Goal: Task Accomplishment & Management: Manage account settings

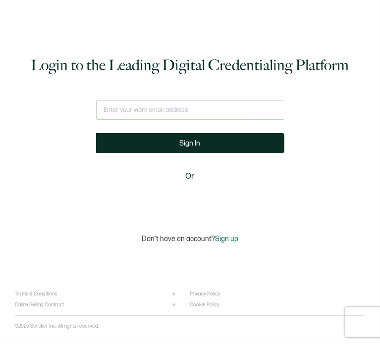
click at [210, 114] on input "text" at bounding box center [190, 110] width 188 height 20
paste input "andrea@v1.studio"
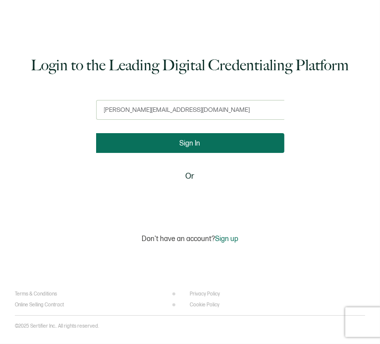
type input "andrea@v1.studio"
click at [209, 147] on button "Sign In" at bounding box center [190, 143] width 196 height 20
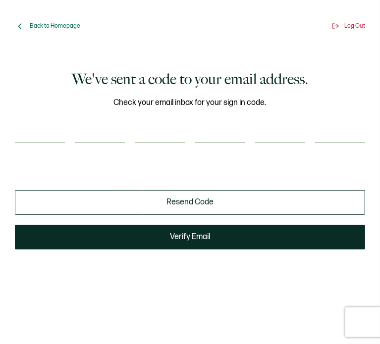
click at [32, 133] on input "number" at bounding box center [40, 134] width 50 height 17
type input "1"
type input "3"
type input "1"
type input "8"
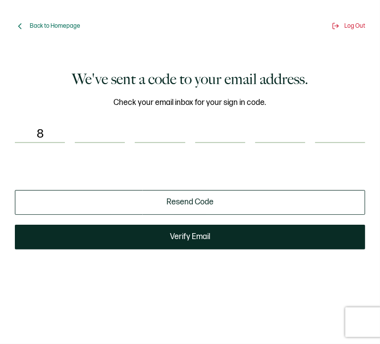
type input "4"
type input "7"
type input "5"
type input "7"
type input "5"
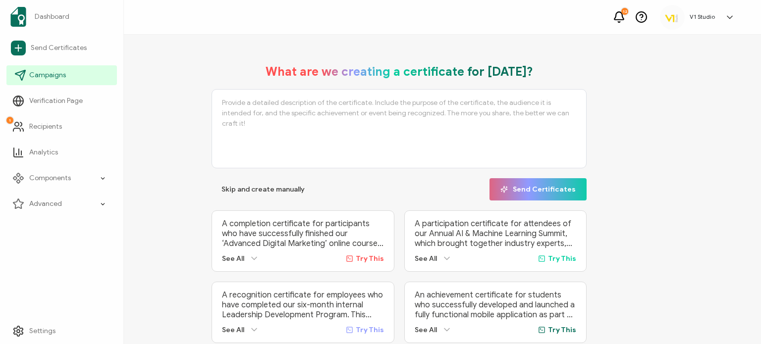
click at [48, 78] on span "Campaigns" at bounding box center [47, 75] width 37 height 10
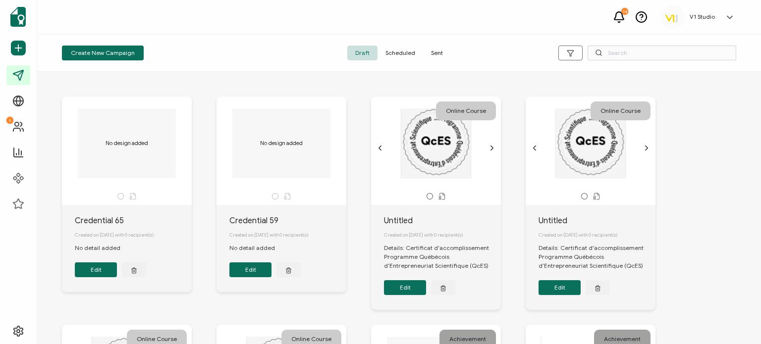
click at [379, 55] on span "Sent" at bounding box center [437, 53] width 28 height 15
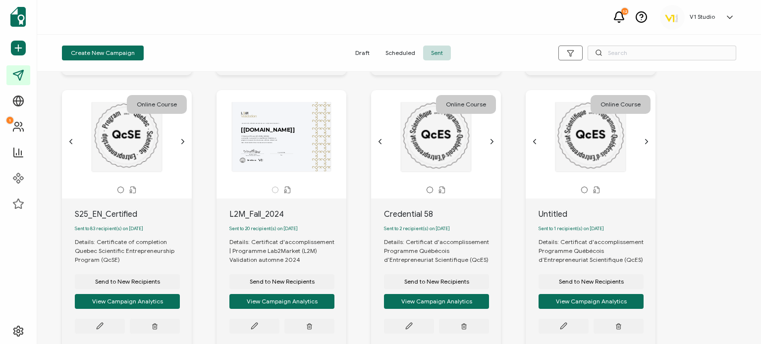
scroll to position [275, 0]
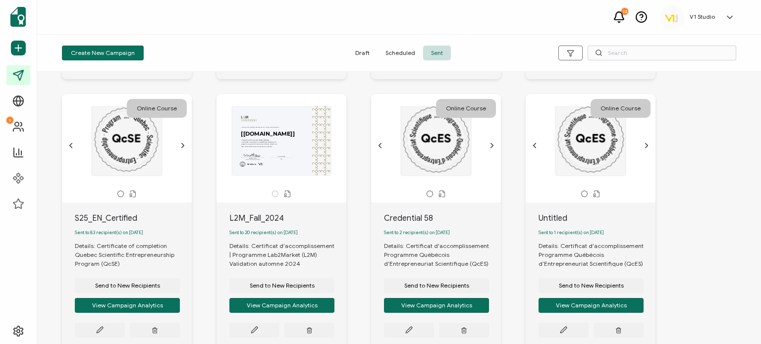
click at [305, 48] on div "Draft Scheduled Sent" at bounding box center [399, 53] width 225 height 15
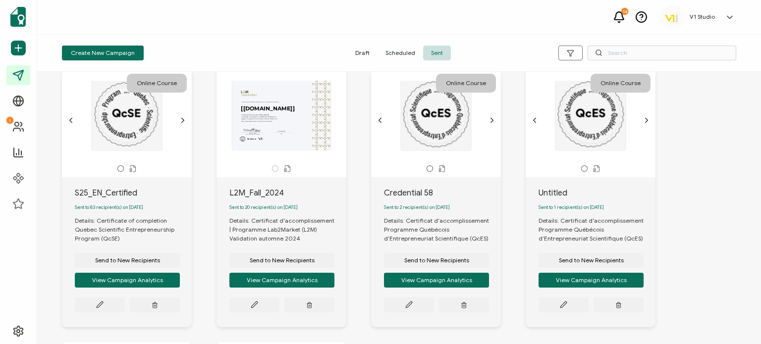
scroll to position [300, 0]
click at [250, 310] on button at bounding box center [254, 305] width 50 height 15
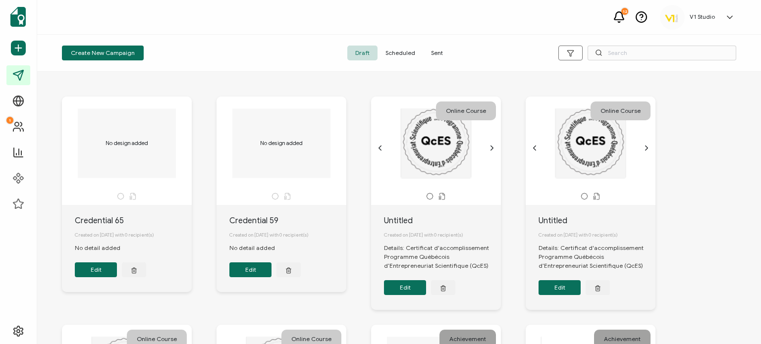
click at [379, 54] on span "Sent" at bounding box center [437, 53] width 28 height 15
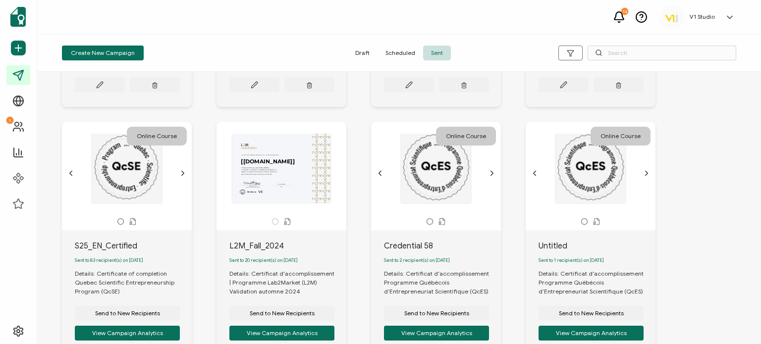
scroll to position [330, 0]
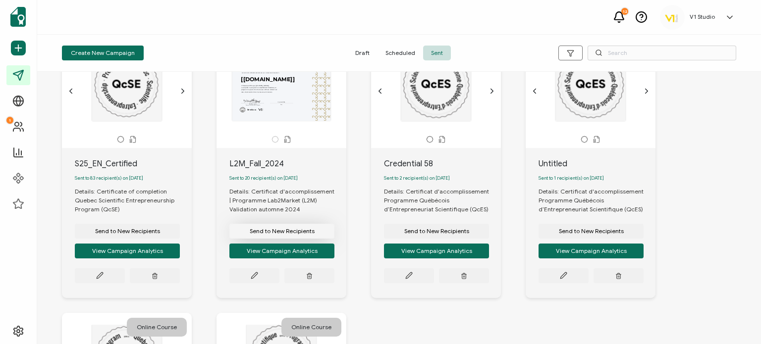
click at [279, 234] on span "Send to New Recipients" at bounding box center [282, 231] width 65 height 6
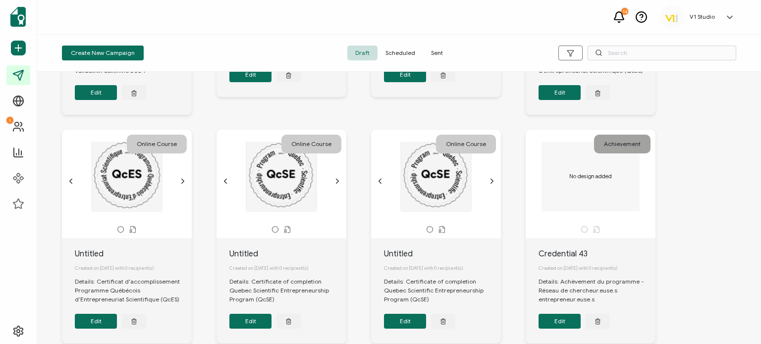
scroll to position [165, 0]
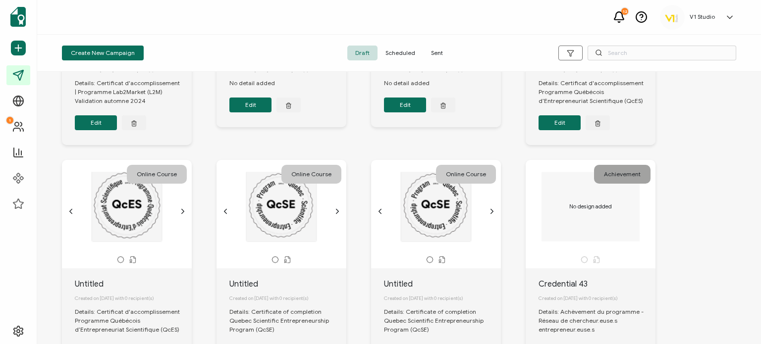
click at [379, 53] on span "Sent" at bounding box center [437, 53] width 28 height 15
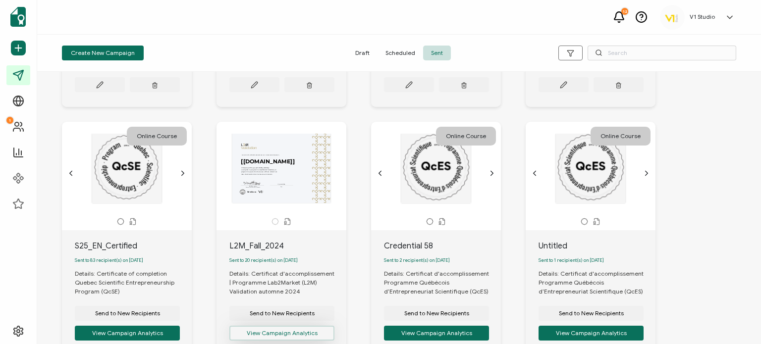
scroll to position [330, 0]
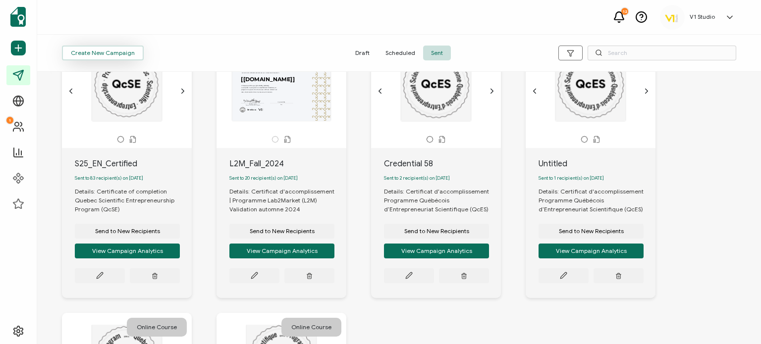
click at [119, 52] on span "Create New Campaign" at bounding box center [103, 53] width 64 height 6
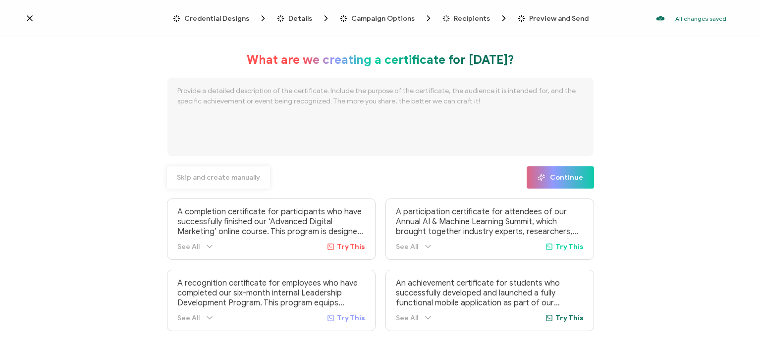
click at [253, 178] on span "Skip and create manually" at bounding box center [218, 177] width 83 height 7
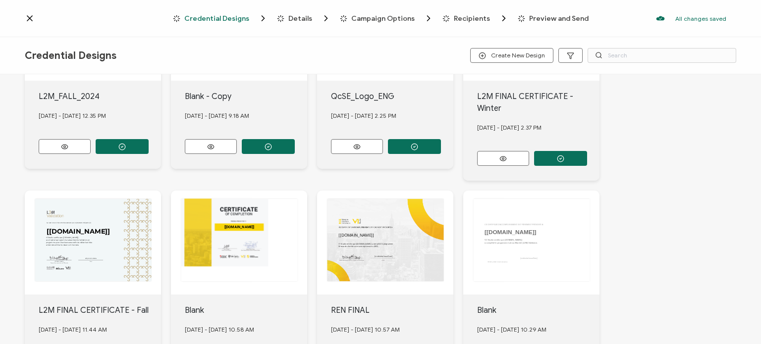
scroll to position [165, 0]
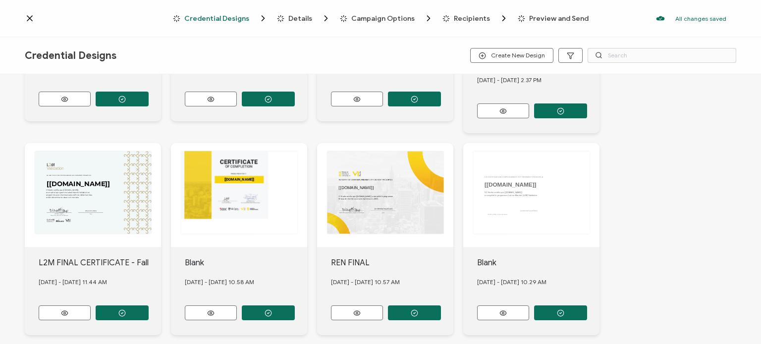
drag, startPoint x: 95, startPoint y: 248, endPoint x: 6, endPoint y: 186, distance: 108.6
click at [0, 194] on div "V1 Studio certifie que a complété le programme Lab2Market Validation, un progra…" at bounding box center [380, 210] width 761 height 272
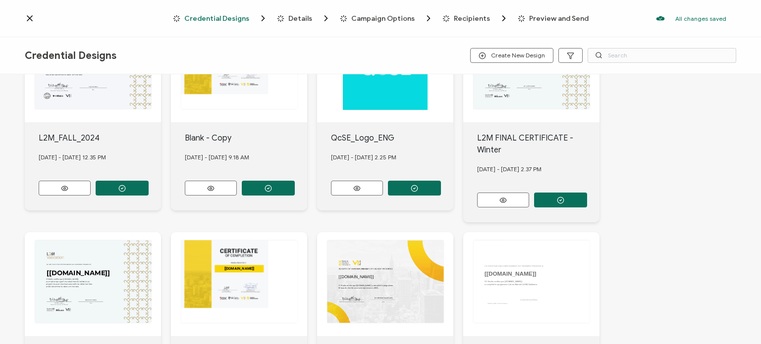
scroll to position [0, 0]
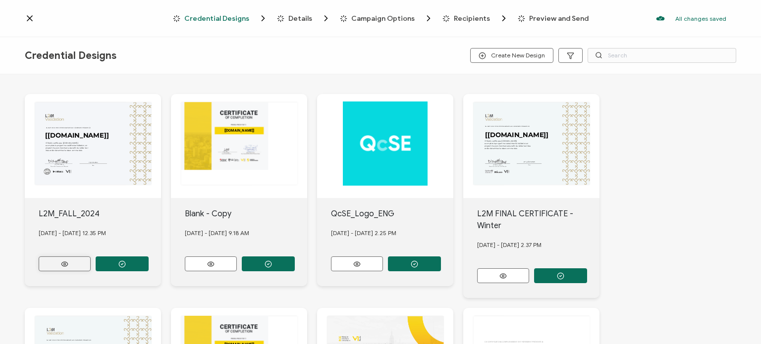
click at [70, 261] on icon at bounding box center [64, 264] width 12 height 7
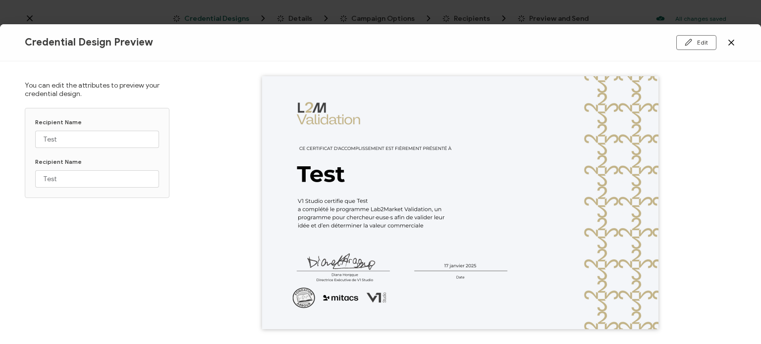
click at [379, 42] on icon at bounding box center [731, 42] width 5 height 5
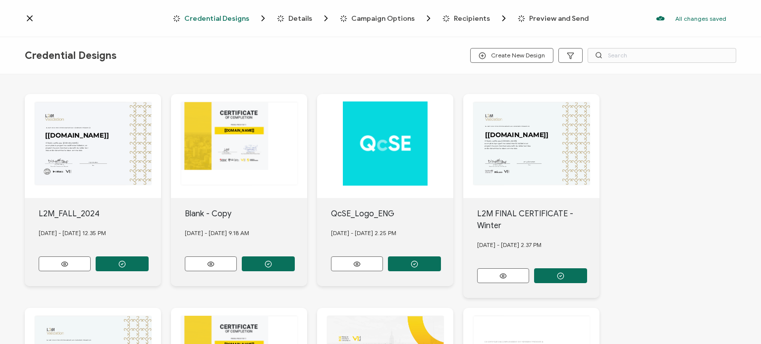
click at [214, 17] on span "Credential Designs" at bounding box center [216, 18] width 65 height 7
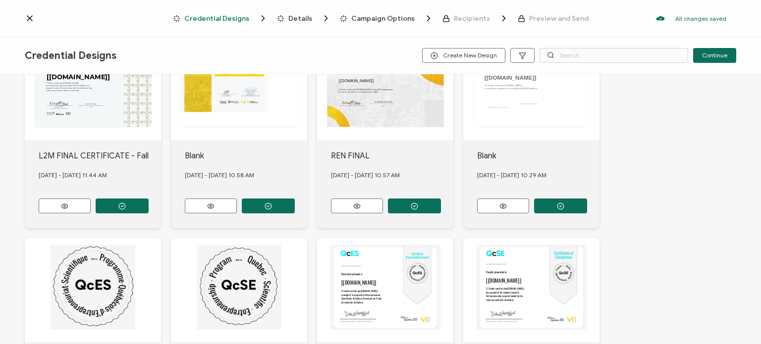
scroll to position [413, 0]
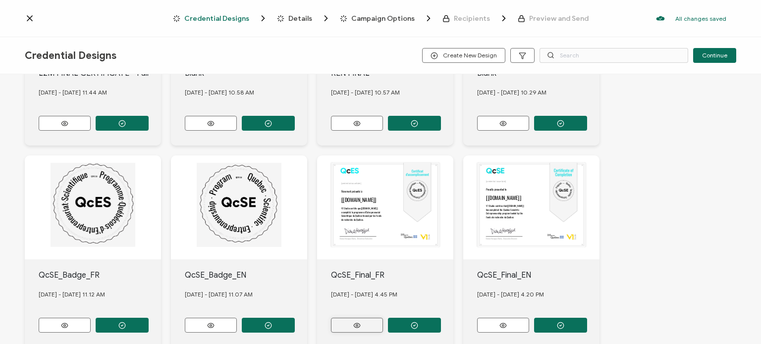
click at [369, 318] on button at bounding box center [357, 325] width 52 height 15
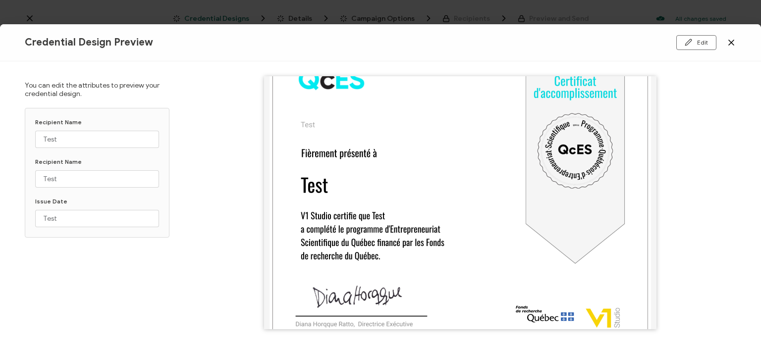
click at [379, 42] on icon at bounding box center [731, 43] width 10 height 10
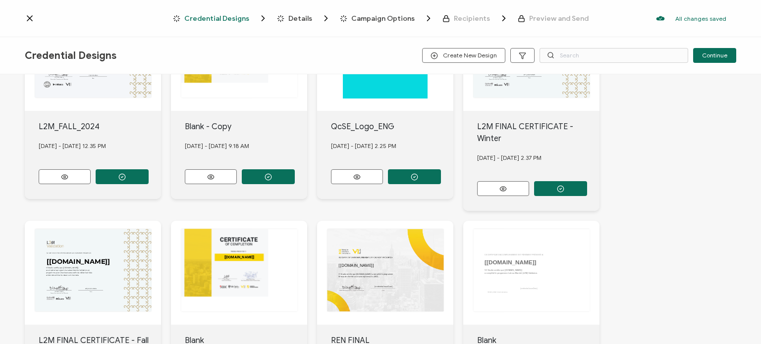
scroll to position [82, 0]
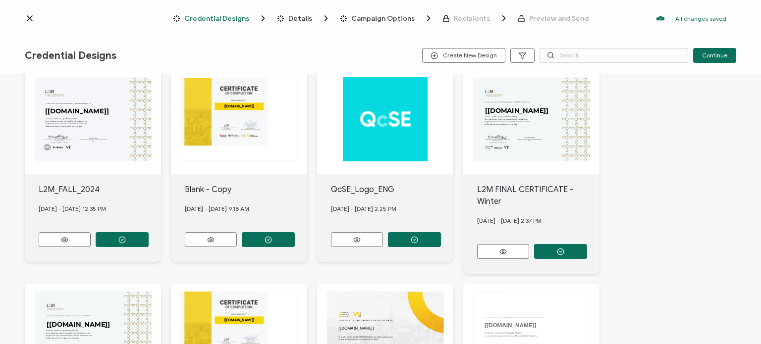
click at [298, 16] on span "Details" at bounding box center [300, 18] width 24 height 7
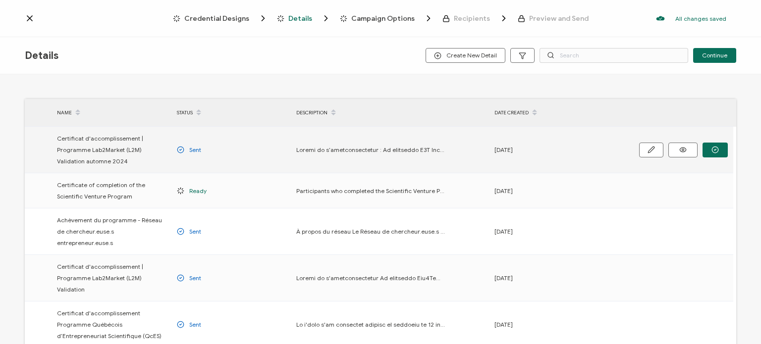
drag, startPoint x: 99, startPoint y: 160, endPoint x: 59, endPoint y: 148, distance: 41.9
click at [59, 148] on span "Certificat d'accomplissement | Programme Lab2Market (L2M) Validation automne 20…" at bounding box center [112, 150] width 110 height 34
click at [112, 162] on span "Certificat d'accomplissement | Programme Lab2Market (L2M) Validation automne 20…" at bounding box center [112, 150] width 110 height 34
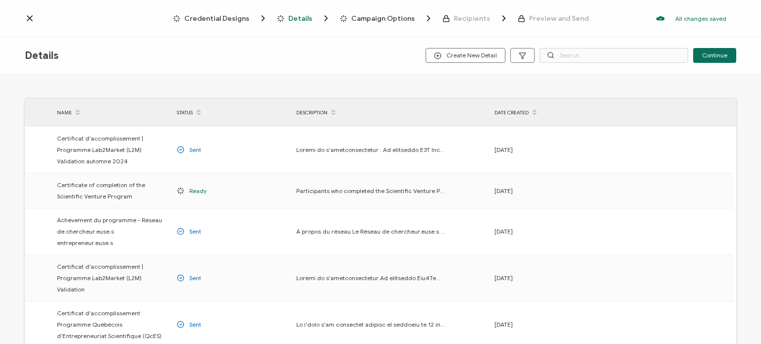
click at [32, 17] on icon at bounding box center [30, 18] width 10 height 10
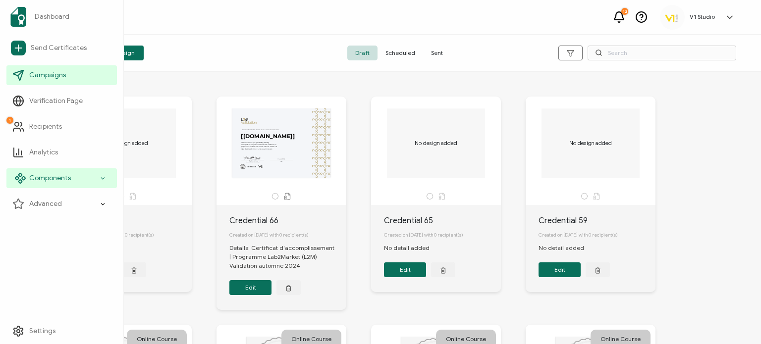
click at [33, 178] on span "Components" at bounding box center [50, 178] width 42 height 10
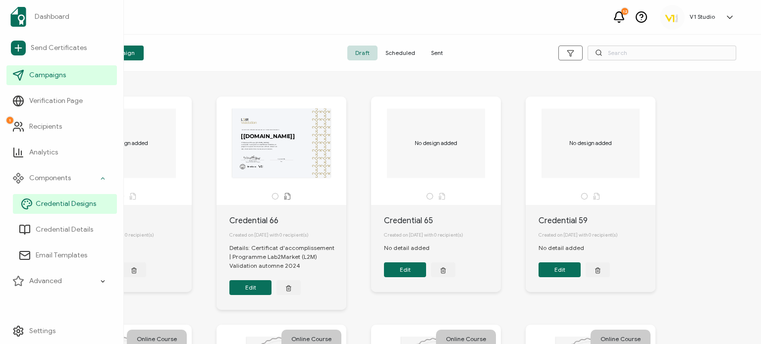
click at [61, 203] on span "Credential Designs" at bounding box center [66, 204] width 60 height 10
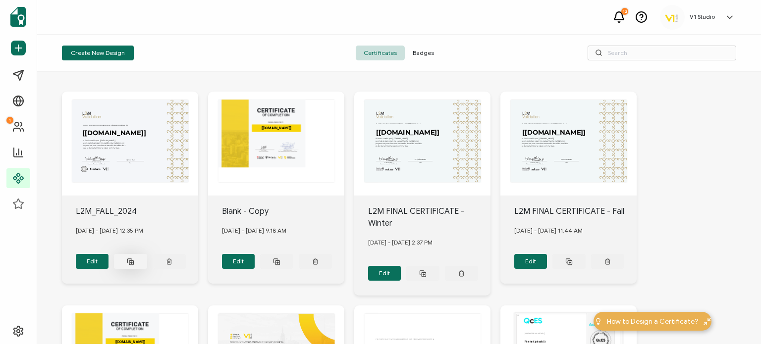
click at [132, 258] on icon at bounding box center [130, 261] width 7 height 7
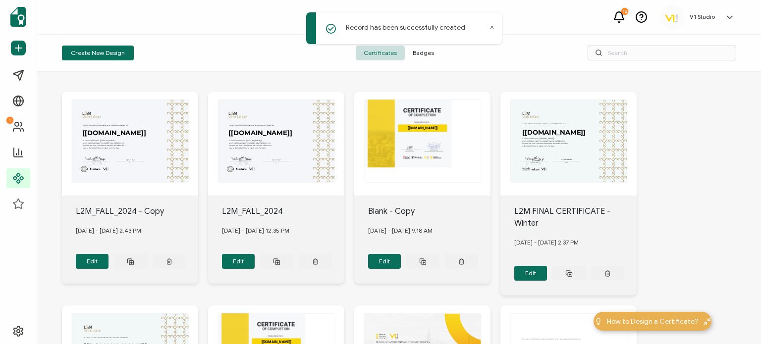
click at [147, 210] on div "L2M_FALL_2024 - Copy" at bounding box center [137, 212] width 123 height 12
click at [98, 255] on button "Edit" at bounding box center [92, 261] width 33 height 15
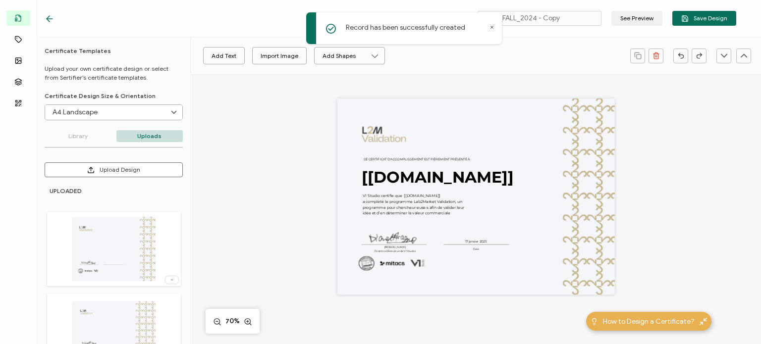
click at [379, 28] on icon at bounding box center [492, 27] width 2 height 2
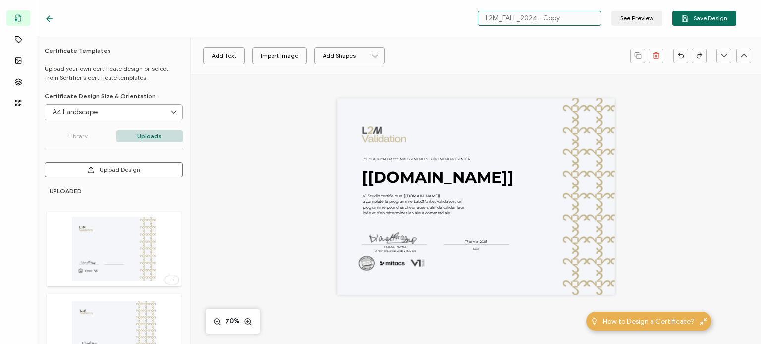
click at [379, 19] on input "L2M_FALL_2024 - Copy" at bounding box center [540, 18] width 124 height 15
click at [379, 19] on input "L2M_SPRING_2025" at bounding box center [540, 18] width 124 height 15
type input "L2M_SPRING_2025"
click at [379, 17] on span "Save Design" at bounding box center [704, 18] width 46 height 7
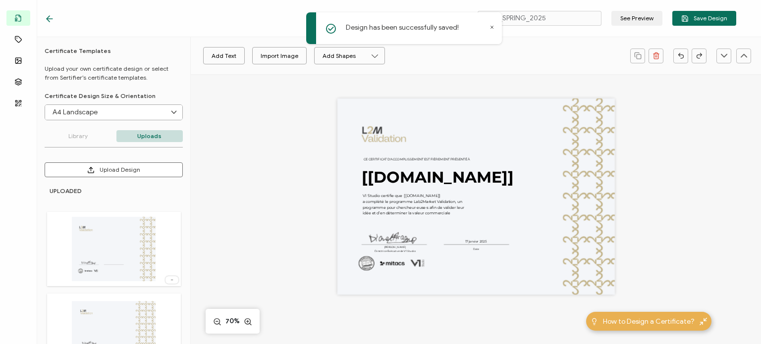
click at [49, 16] on icon at bounding box center [50, 19] width 10 height 10
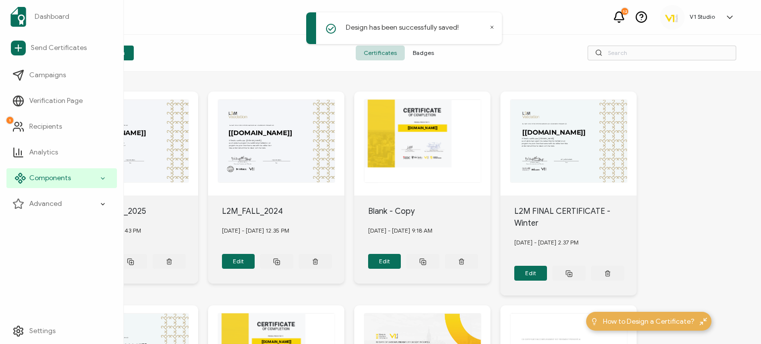
click at [105, 175] on icon at bounding box center [103, 178] width 6 height 11
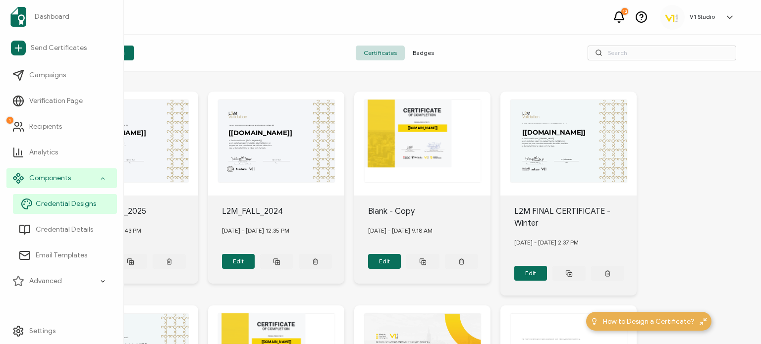
click at [89, 208] on span "Credential Designs" at bounding box center [66, 204] width 60 height 10
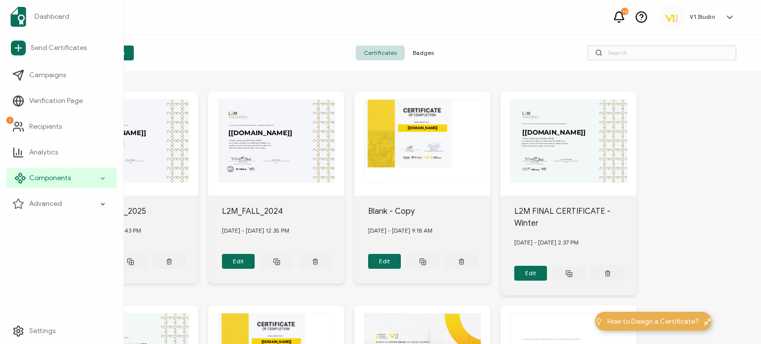
click at [26, 181] on icon at bounding box center [20, 178] width 12 height 12
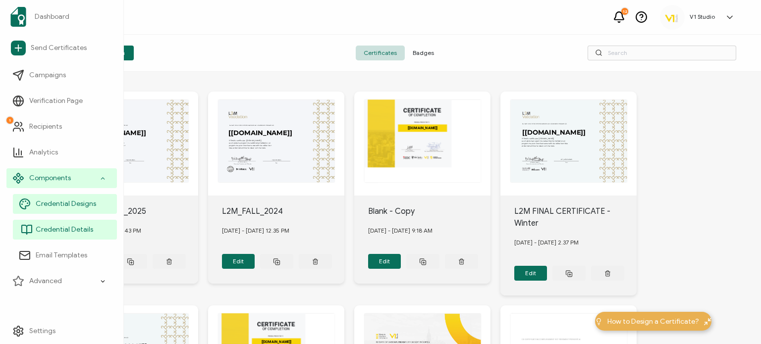
click at [65, 230] on span "Credential Details" at bounding box center [64, 230] width 57 height 10
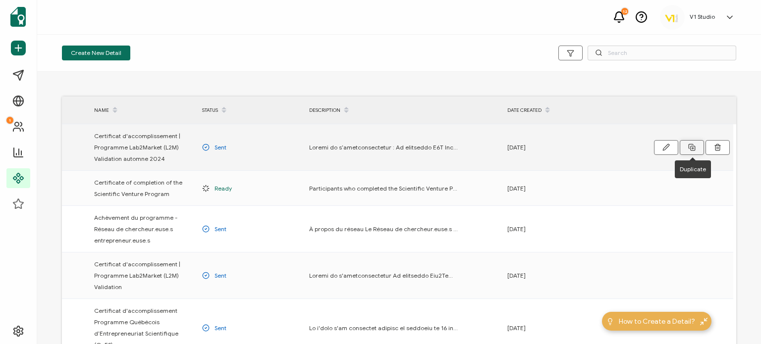
click at [691, 143] on button at bounding box center [692, 147] width 24 height 15
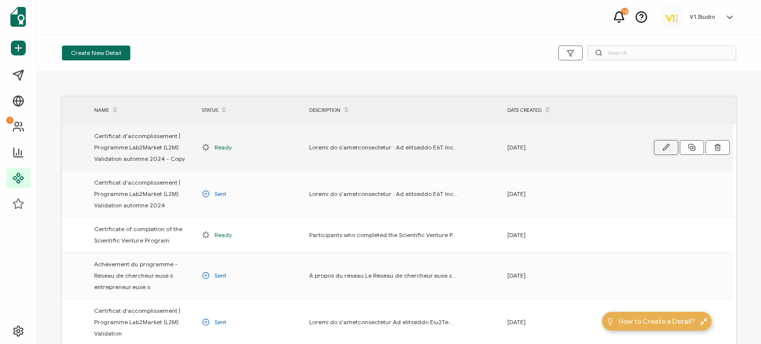
click at [673, 146] on button "button" at bounding box center [666, 147] width 24 height 15
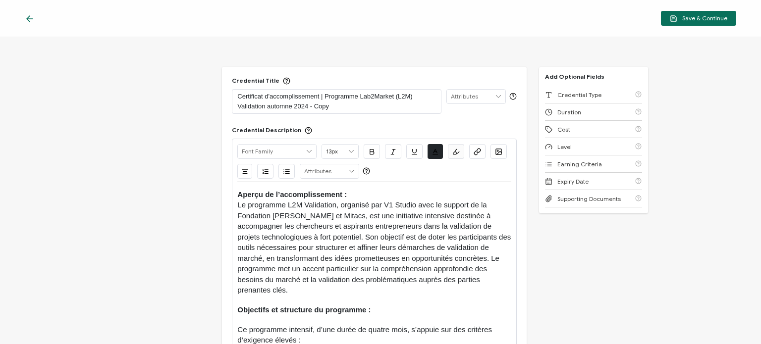
click at [369, 109] on p "Certificat d'accomplissement | Programme Lab2Market (L2M) Validation automne 20…" at bounding box center [336, 102] width 198 height 20
click at [255, 107] on p "Certificat d'accomplissement | Programme Lab2Market (L2M) Validation automne 20…" at bounding box center [336, 102] width 198 height 20
click at [274, 97] on p "Certificat d'accomplissement | Programme Lab2Market (L2M) Validate Spring 2025" at bounding box center [336, 102] width 198 height 20
click at [342, 97] on p "Certificate of Completion | Programme Lab2Market (L2M) Validate Spring 2025" at bounding box center [336, 102] width 198 height 20
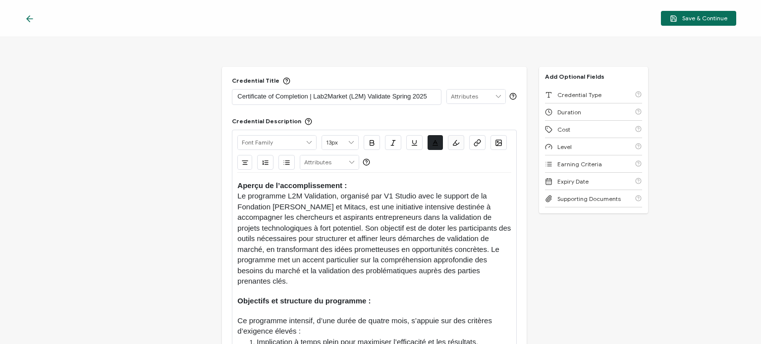
click at [388, 96] on p "Certificate of Completion | Lab2Market (L2M) Validate Spring 2025" at bounding box center [336, 97] width 198 height 10
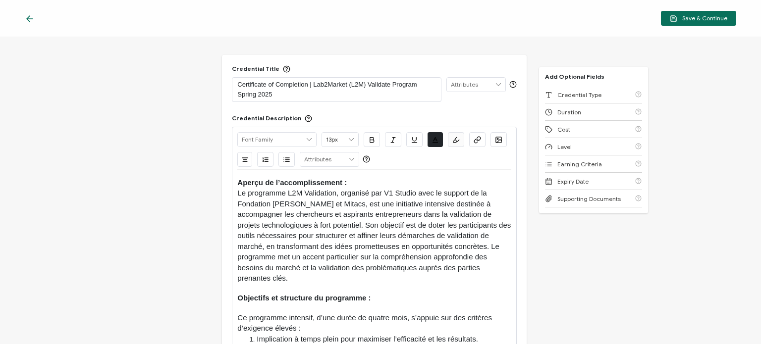
scroll to position [5, 0]
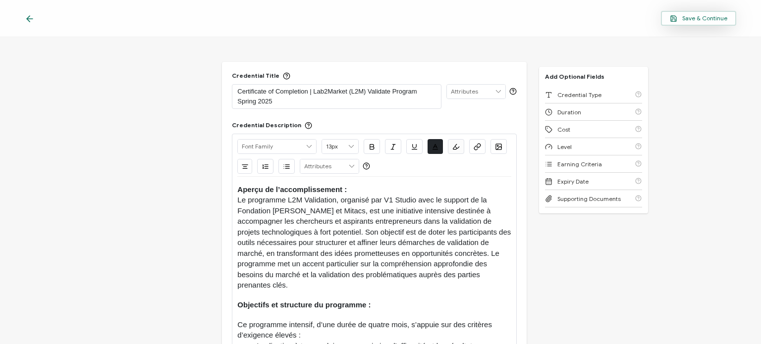
click at [683, 19] on span "Save & Continue" at bounding box center [698, 18] width 57 height 7
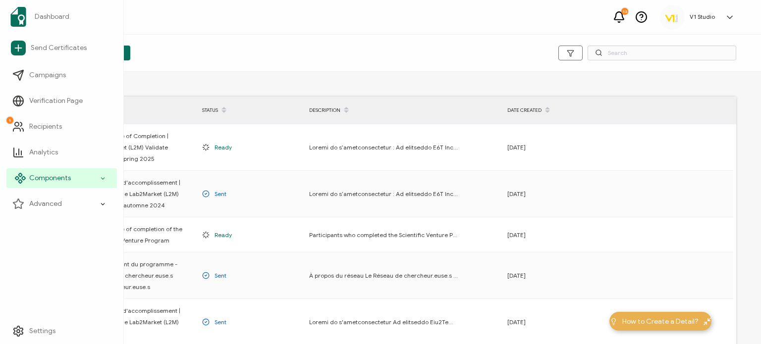
click at [15, 181] on icon at bounding box center [20, 178] width 12 height 12
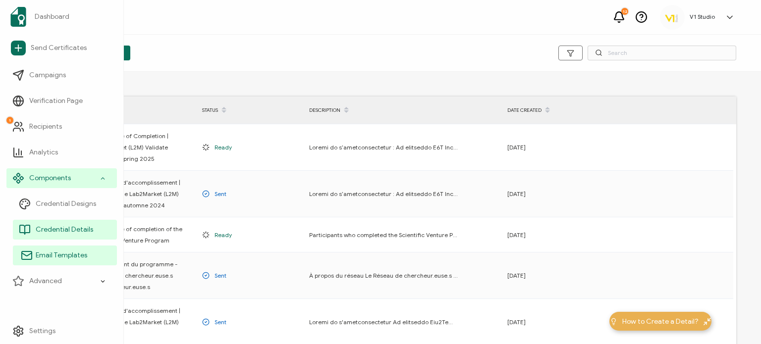
click at [78, 251] on span "Email Templates" at bounding box center [62, 256] width 52 height 10
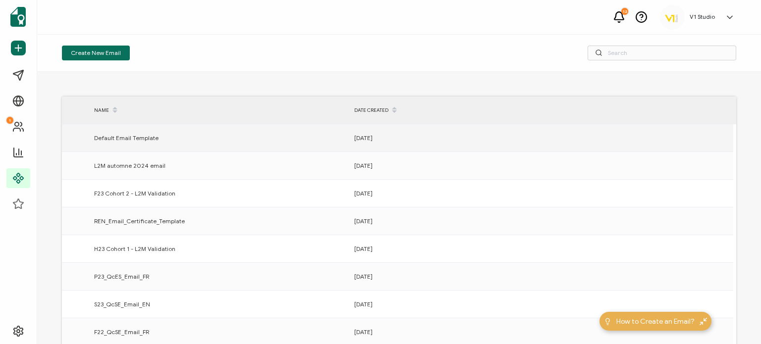
click at [200, 134] on div "Default Email Template" at bounding box center [219, 137] width 260 height 11
click at [428, 136] on div "12.08.2025" at bounding box center [479, 137] width 260 height 11
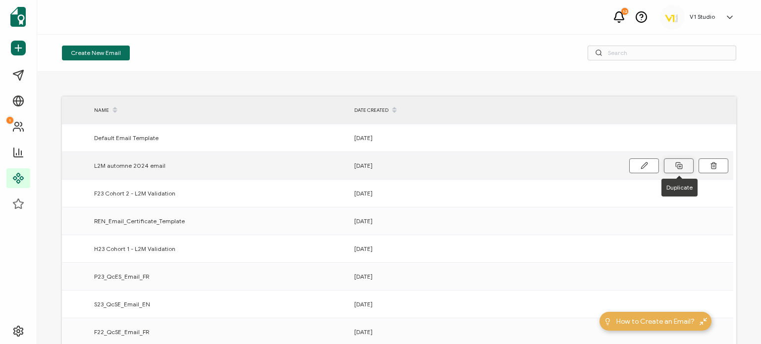
click at [676, 164] on icon at bounding box center [678, 165] width 7 height 7
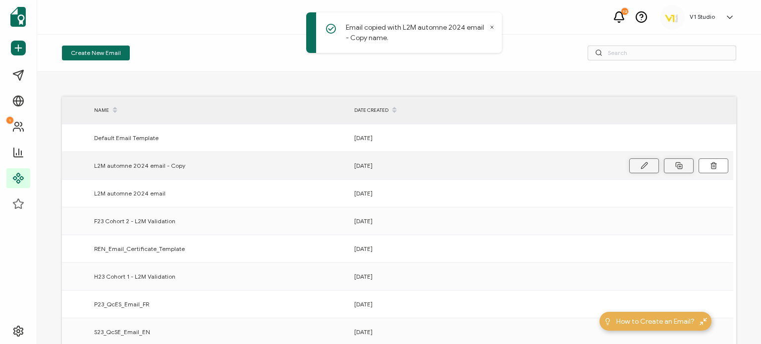
click at [639, 170] on button at bounding box center [644, 166] width 30 height 15
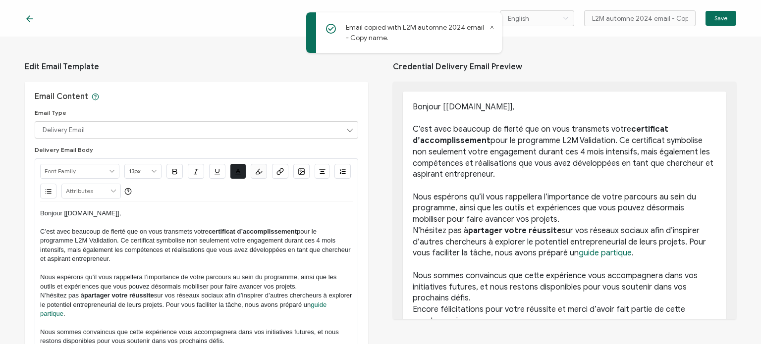
click at [493, 28] on icon at bounding box center [492, 27] width 2 height 2
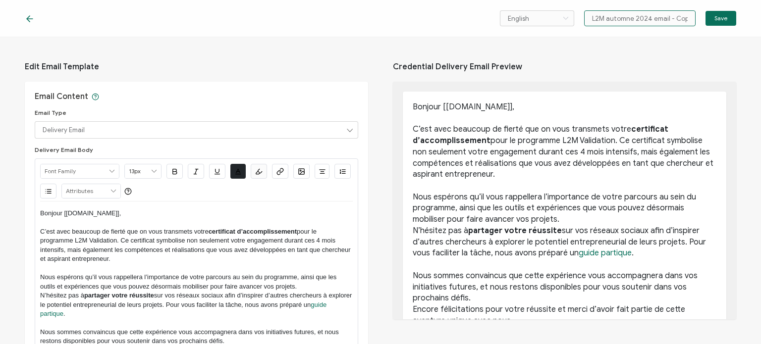
click at [646, 12] on input "L2M automne 2024 email - Copy" at bounding box center [639, 18] width 111 height 16
type input "L2M Spring 2025 email"
click at [726, 19] on span "Save" at bounding box center [720, 18] width 13 height 6
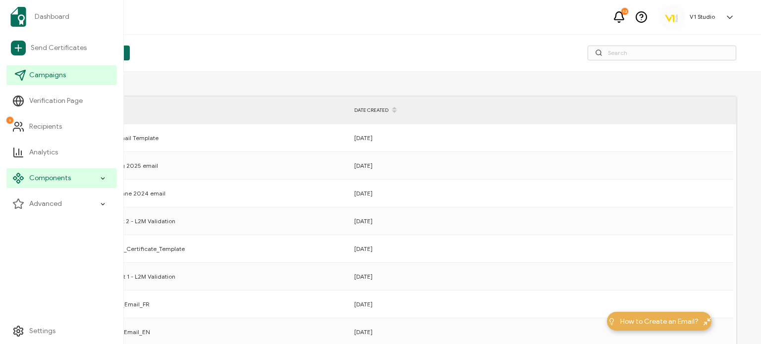
click at [65, 72] on link "Campaigns" at bounding box center [61, 75] width 110 height 20
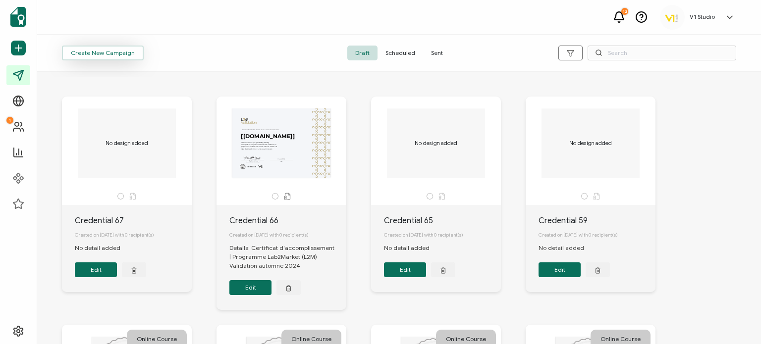
click at [90, 51] on span "Create New Campaign" at bounding box center [103, 53] width 64 height 6
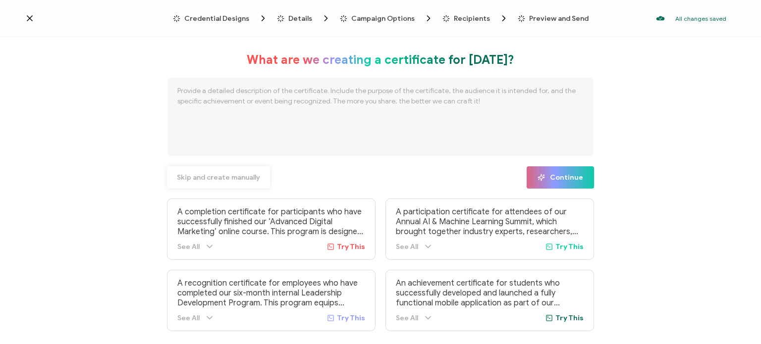
click at [195, 174] on span "Skip and create manually" at bounding box center [218, 177] width 83 height 7
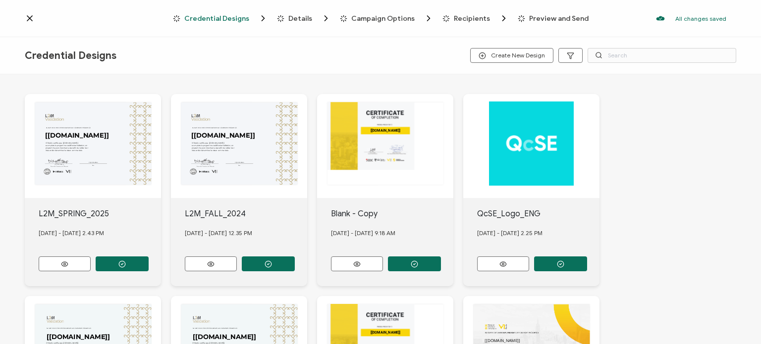
click at [300, 16] on span "Details" at bounding box center [300, 18] width 24 height 7
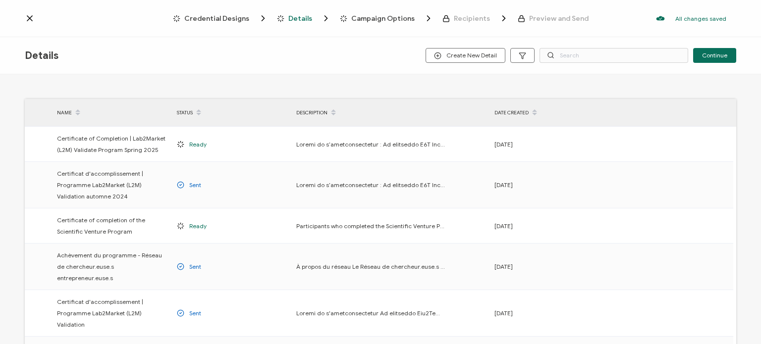
click at [396, 21] on span "Campaign Options" at bounding box center [382, 18] width 63 height 7
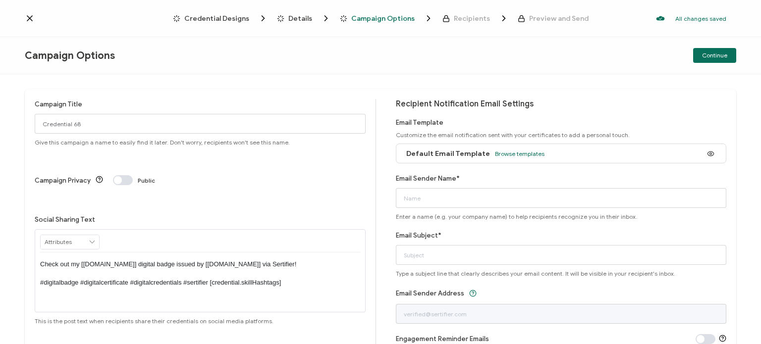
click at [447, 159] on div "Default Email Template Browse templates" at bounding box center [472, 154] width 143 height 22
click at [27, 16] on icon at bounding box center [29, 18] width 5 height 5
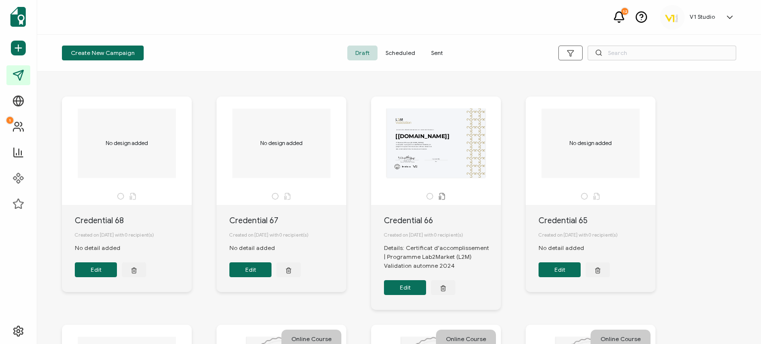
click at [232, 44] on div "Create New Campaign Draft Scheduled Sent" at bounding box center [399, 53] width 724 height 37
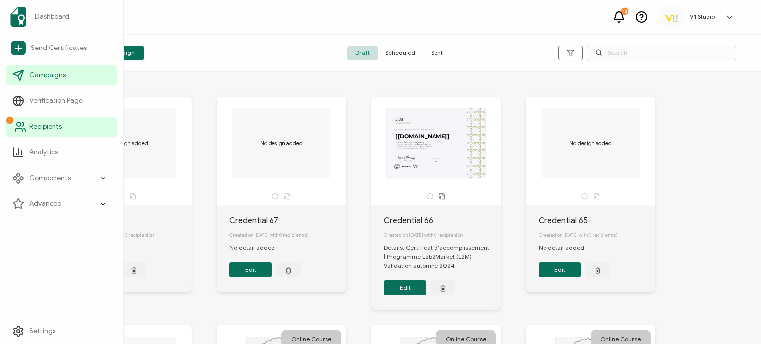
click at [63, 126] on link "1 Recipients" at bounding box center [61, 127] width 110 height 20
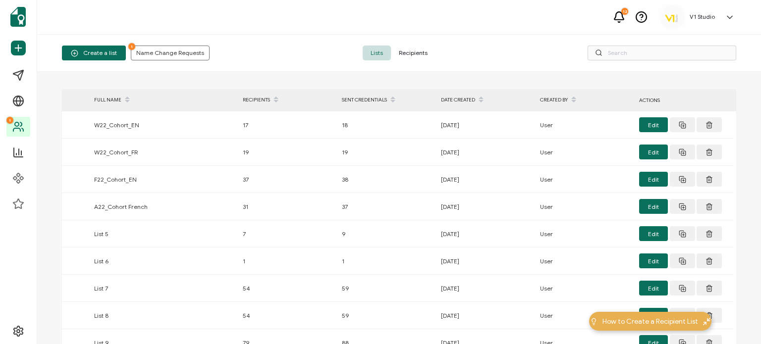
click at [298, 54] on div "Lists Recipients" at bounding box center [399, 53] width 225 height 15
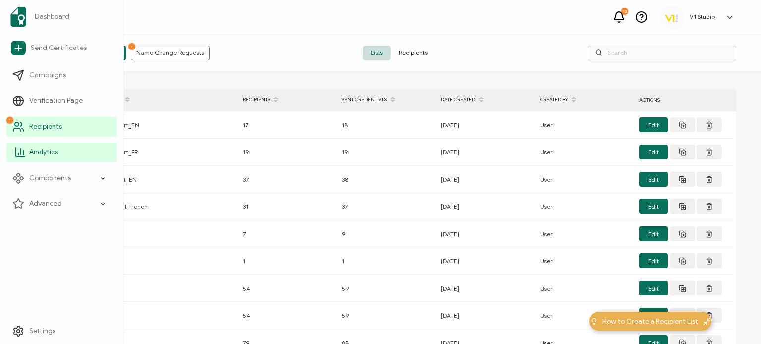
click at [42, 148] on link "Analytics" at bounding box center [61, 153] width 110 height 20
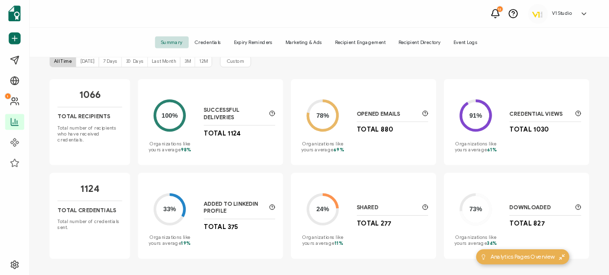
scroll to position [61, 0]
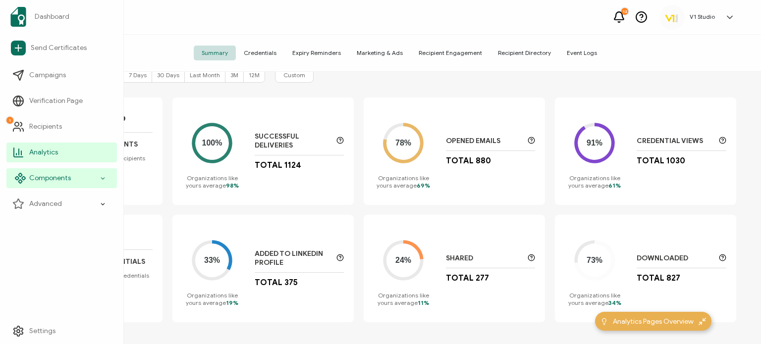
click at [66, 177] on span "Components" at bounding box center [50, 178] width 42 height 10
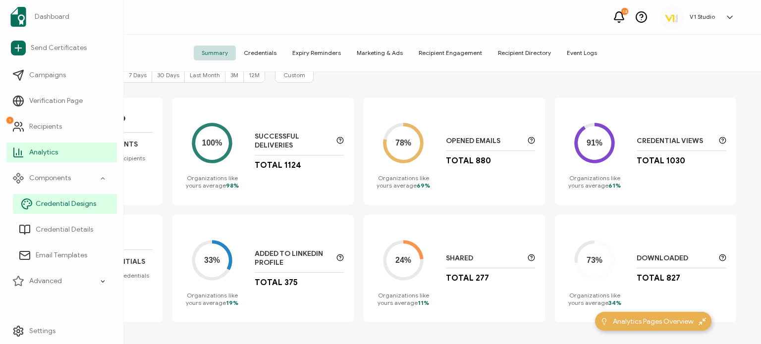
click at [71, 205] on span "Credential Designs" at bounding box center [66, 204] width 60 height 10
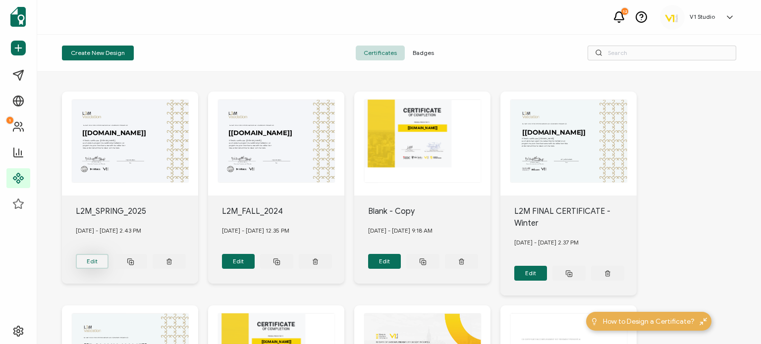
click at [88, 257] on button "Edit" at bounding box center [92, 261] width 33 height 15
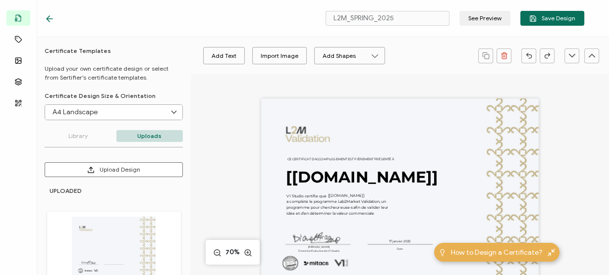
click at [303, 137] on div "V1 Studio certifie que a complété le programme Lab2Market Validation, un progra…" at bounding box center [399, 197] width 277 height 196
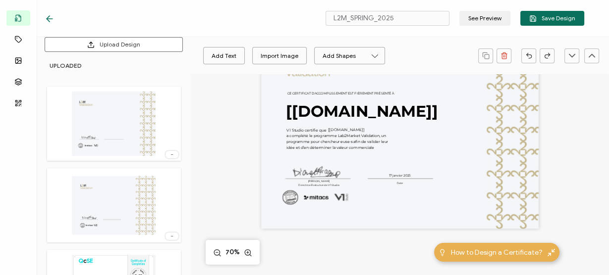
scroll to position [132, 0]
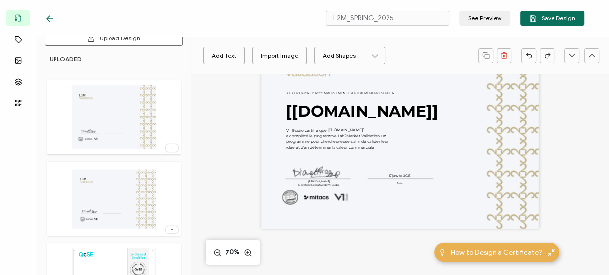
click at [132, 105] on img at bounding box center [113, 117] width 83 height 64
type input "Blank"
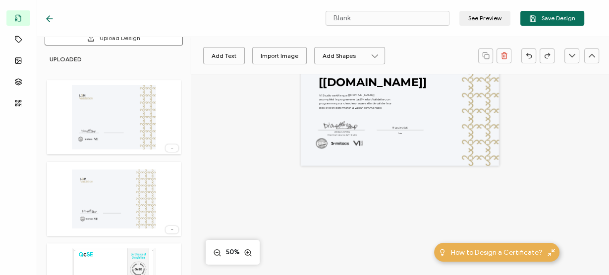
click at [114, 115] on img at bounding box center [113, 117] width 83 height 64
click at [115, 182] on img at bounding box center [113, 199] width 83 height 64
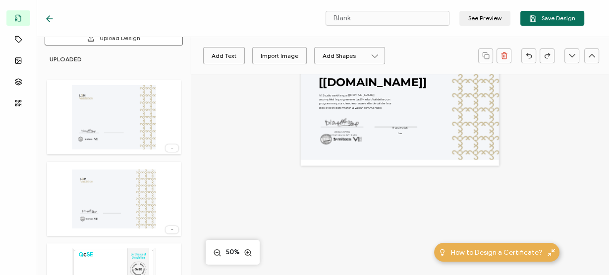
scroll to position [0, 0]
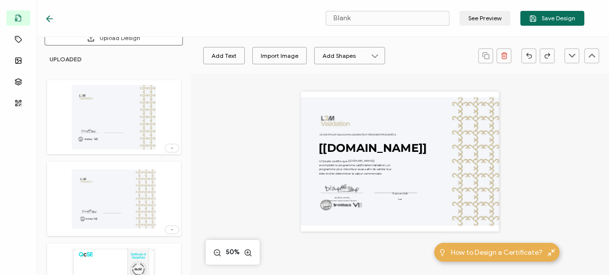
click at [133, 108] on img at bounding box center [113, 117] width 83 height 64
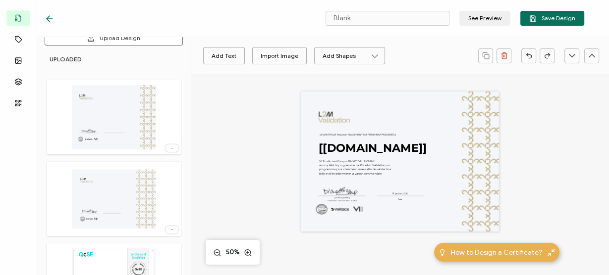
click at [115, 178] on img at bounding box center [113, 199] width 83 height 64
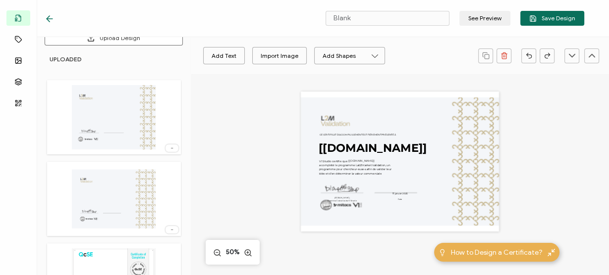
click at [114, 126] on img at bounding box center [113, 117] width 83 height 64
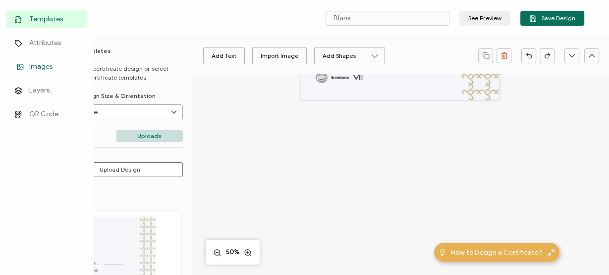
click at [48, 64] on span "Images" at bounding box center [40, 67] width 23 height 10
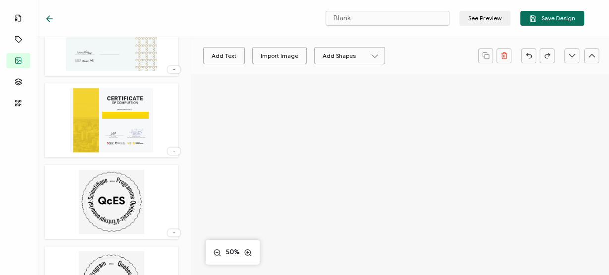
scroll to position [560, 0]
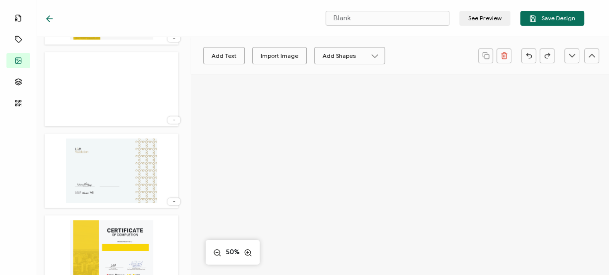
click at [125, 160] on img at bounding box center [111, 171] width 91 height 64
click at [112, 163] on img at bounding box center [111, 171] width 91 height 64
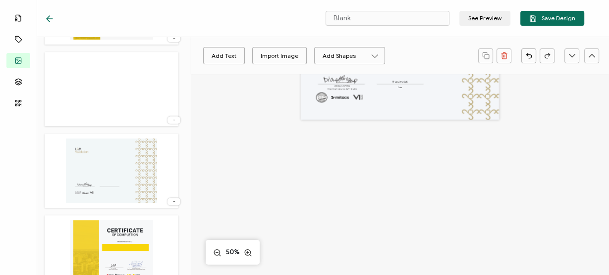
scroll to position [0, 0]
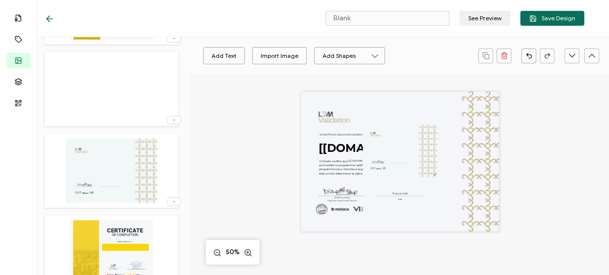
click at [92, 163] on img at bounding box center [111, 171] width 91 height 64
click at [242, 148] on div "Add Text Import Image Add Shapes Rectangle Ellipse V1 Studio certifie que a com…" at bounding box center [400, 266] width 418 height 384
click at [403, 157] on img at bounding box center [400, 151] width 74 height 52
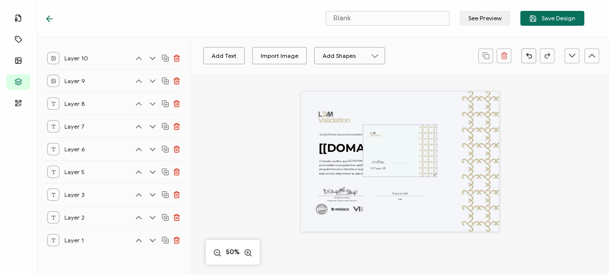
click at [399, 155] on img at bounding box center [400, 151] width 74 height 52
click at [415, 144] on img at bounding box center [400, 151] width 74 height 52
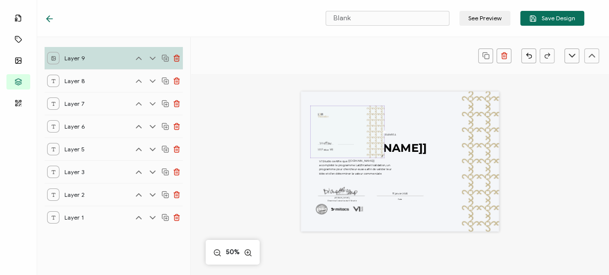
drag, startPoint x: 415, startPoint y: 144, endPoint x: 363, endPoint y: 124, distance: 56.1
click at [363, 124] on img at bounding box center [348, 132] width 74 height 52
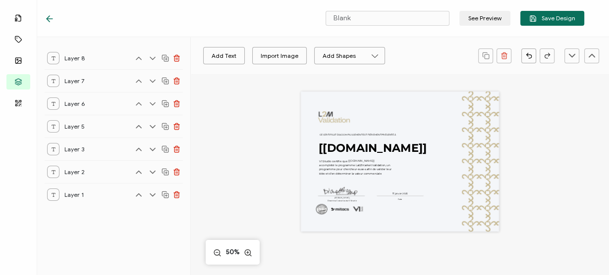
click at [238, 108] on div "Add Text Import Image Add Shapes Rectangle Ellipse V1 Studio certifie que a com…" at bounding box center [400, 266] width 418 height 384
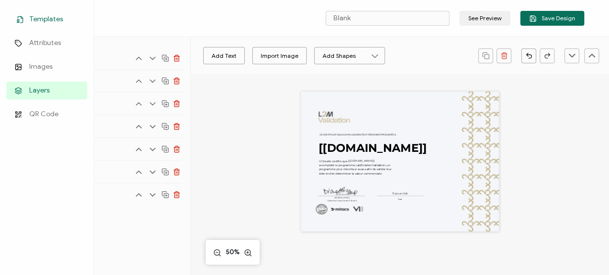
click at [38, 19] on span "Templates" at bounding box center [46, 19] width 34 height 10
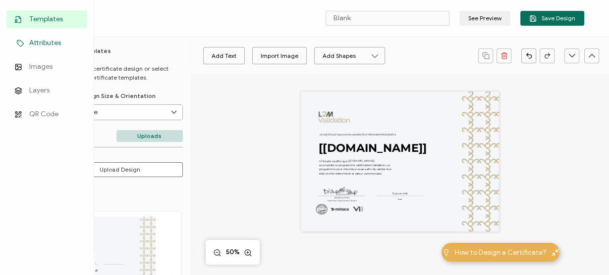
click at [49, 46] on span "Attributes" at bounding box center [45, 43] width 32 height 10
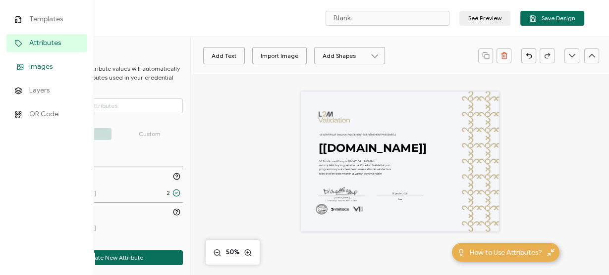
click at [54, 68] on link "Images" at bounding box center [46, 67] width 81 height 18
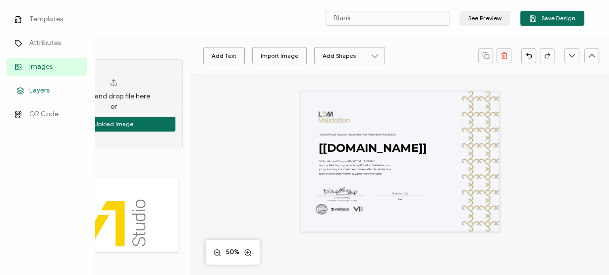
click at [45, 94] on span "Layers" at bounding box center [39, 91] width 20 height 10
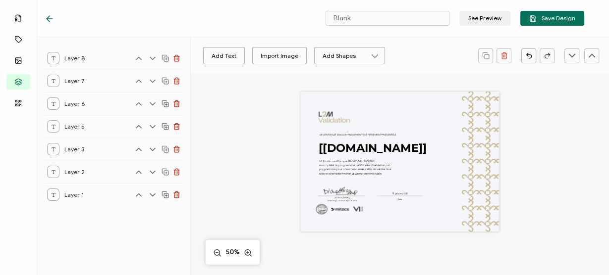
drag, startPoint x: 170, startPoint y: 19, endPoint x: 49, endPoint y: 23, distance: 122.0
click at [165, 19] on div at bounding box center [114, 18] width 138 height 10
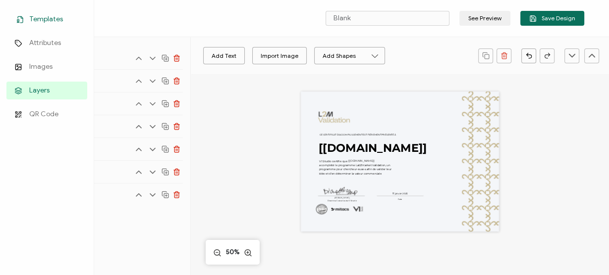
click at [26, 18] on link "Templates" at bounding box center [46, 19] width 81 height 18
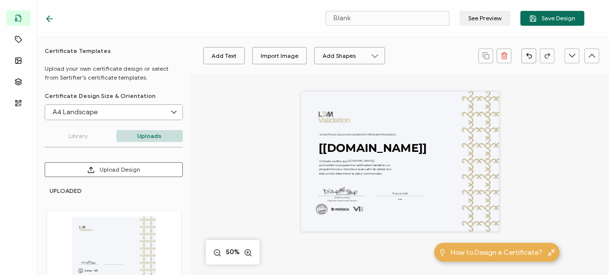
click at [51, 17] on icon at bounding box center [50, 19] width 10 height 10
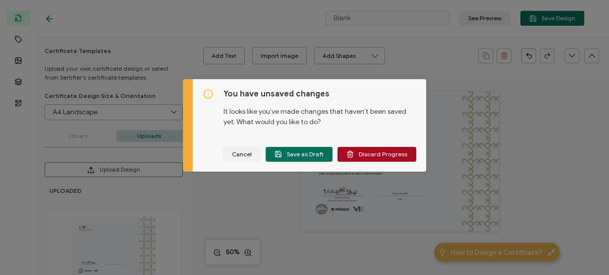
click at [367, 156] on span "Discard Progress" at bounding box center [376, 154] width 61 height 7
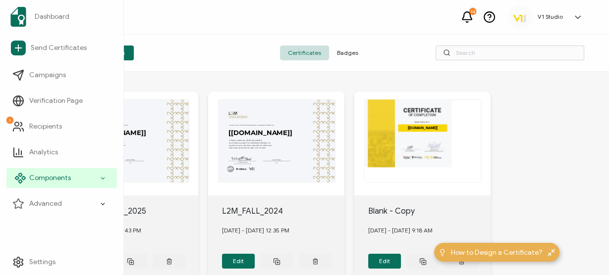
click at [106, 175] on div "Components" at bounding box center [61, 178] width 110 height 20
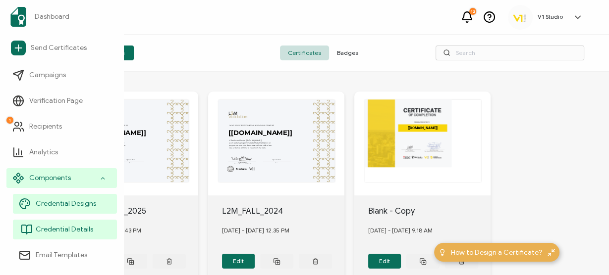
scroll to position [44, 0]
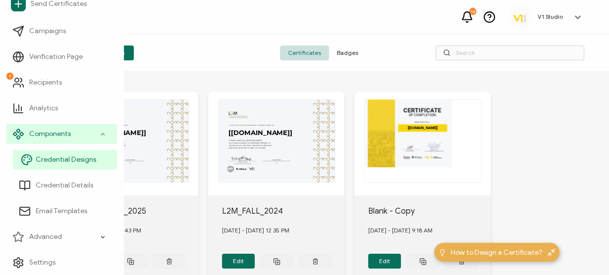
click at [90, 159] on span "Credential Designs" at bounding box center [66, 160] width 60 height 10
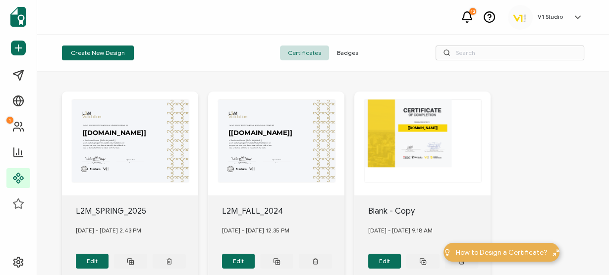
scroll to position [66, 0]
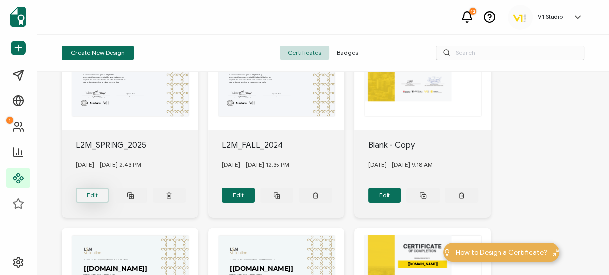
click at [98, 194] on button "Edit" at bounding box center [92, 195] width 33 height 15
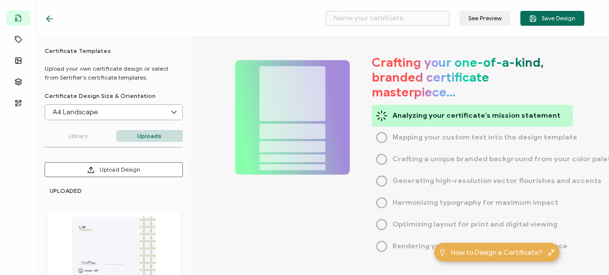
type input "L2M_SPRING_2025"
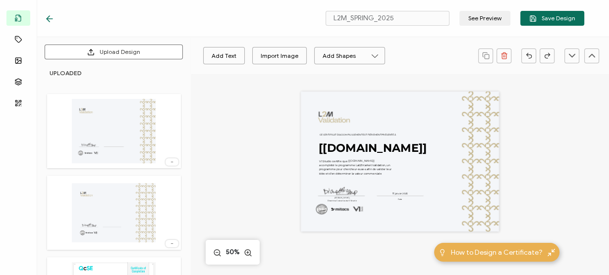
scroll to position [132, 0]
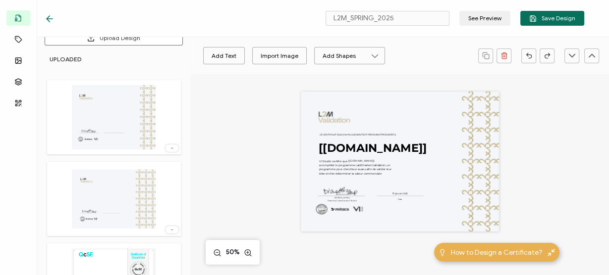
click at [169, 147] on icon at bounding box center [172, 148] width 10 height 2
click at [274, 113] on div "Add Text Import Image Add Shapes Rectangle Ellipse V1 Studio certifie que a com…" at bounding box center [400, 266] width 418 height 384
click at [283, 60] on div "Import Image" at bounding box center [280, 55] width 38 height 17
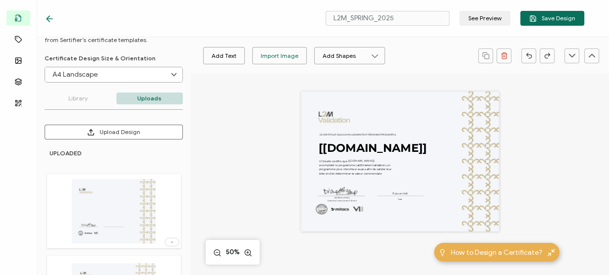
scroll to position [0, 0]
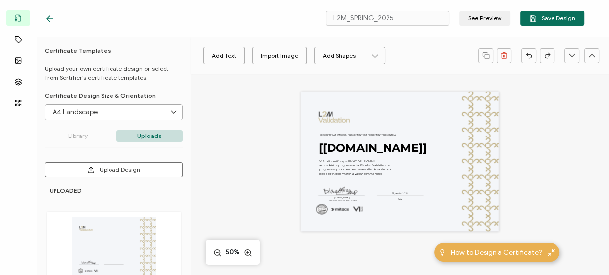
click at [81, 135] on p "Library" at bounding box center [78, 136] width 67 height 12
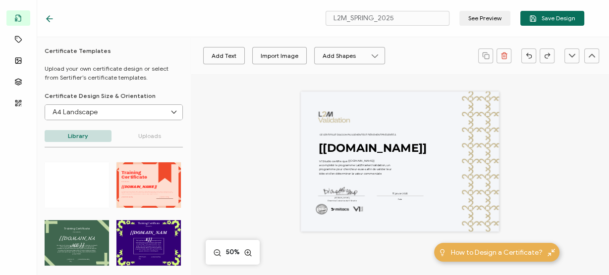
click at [151, 132] on p "Uploads" at bounding box center [149, 136] width 67 height 12
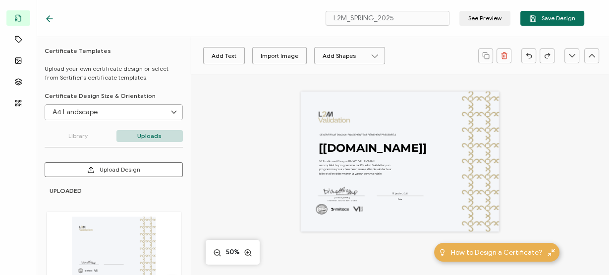
drag, startPoint x: 49, startPoint y: 45, endPoint x: 277, endPoint y: 25, distance: 229.2
click at [277, 25] on div "L2M_SPRING_2025 See Preview Save Design" at bounding box center [314, 18] width 589 height 37
click at [493, 16] on button "See Preview" at bounding box center [484, 18] width 51 height 15
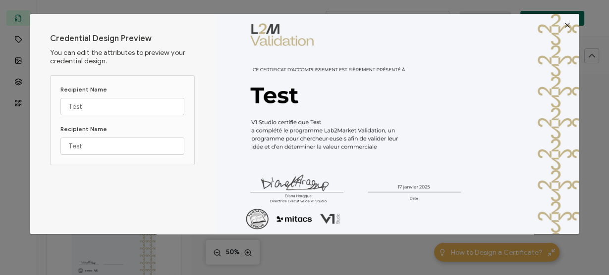
click at [564, 23] on icon "Close" at bounding box center [567, 25] width 8 height 8
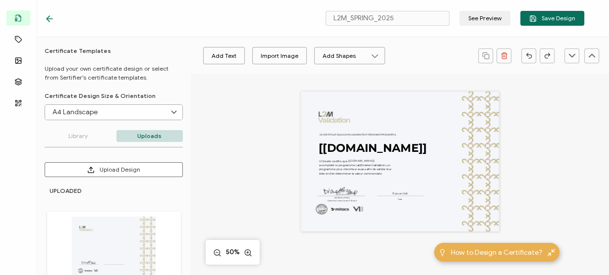
click at [51, 17] on icon at bounding box center [50, 19] width 10 height 10
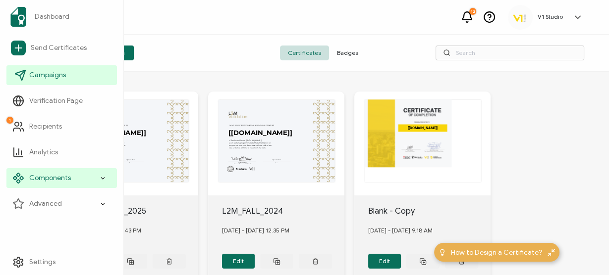
click at [35, 76] on span "Campaigns" at bounding box center [47, 75] width 37 height 10
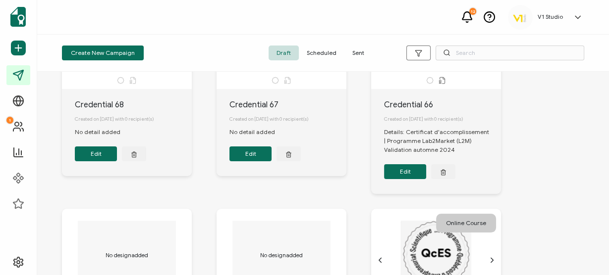
scroll to position [132, 0]
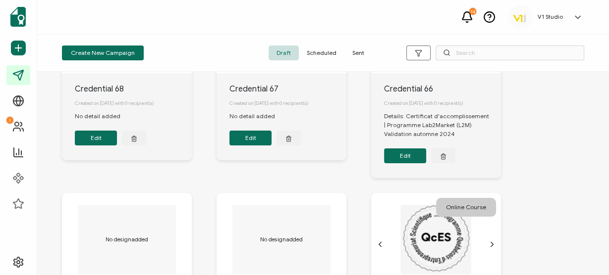
click at [403, 159] on button "Edit" at bounding box center [405, 156] width 42 height 15
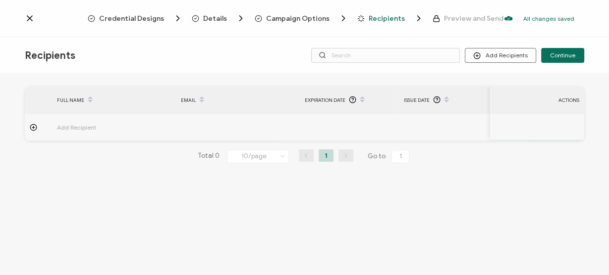
click at [338, 128] on td at bounding box center [349, 127] width 99 height 27
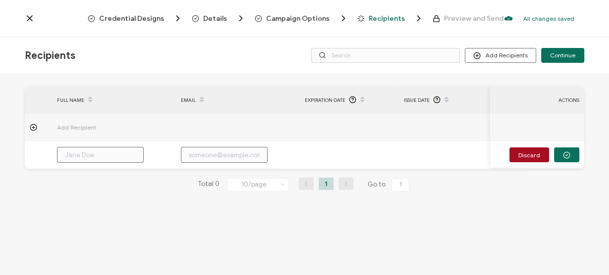
click at [223, 18] on span "Details" at bounding box center [215, 18] width 24 height 7
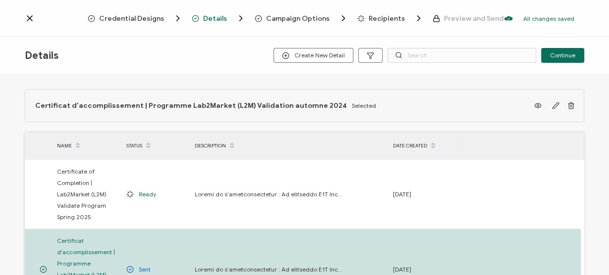
click at [150, 19] on span "Credential Designs" at bounding box center [131, 18] width 65 height 7
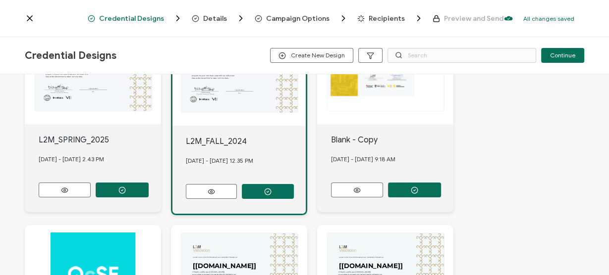
scroll to position [66, 0]
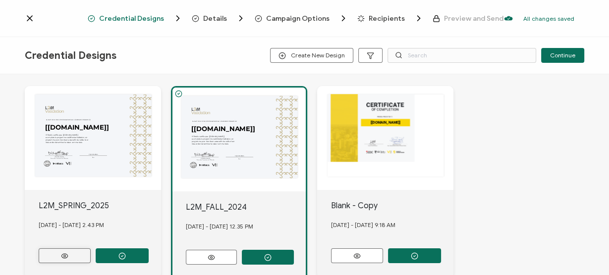
click at [65, 249] on button at bounding box center [65, 256] width 52 height 15
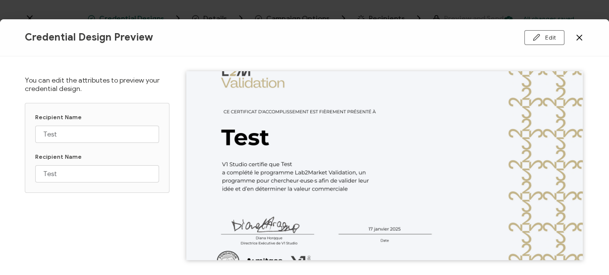
drag, startPoint x: 432, startPoint y: 144, endPoint x: 317, endPoint y: 182, distance: 120.9
click at [317, 182] on img at bounding box center [384, 166] width 396 height 280
click at [580, 39] on icon at bounding box center [579, 37] width 5 height 5
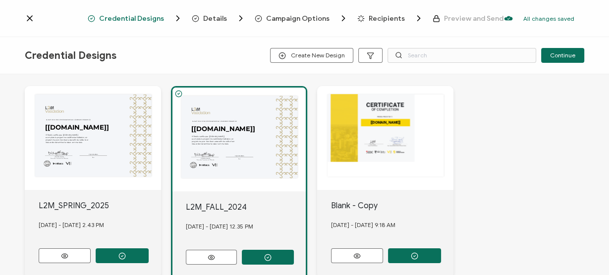
drag, startPoint x: 109, startPoint y: 152, endPoint x: 102, endPoint y: 159, distance: 10.2
click at [109, 153] on div "V1 Studio certifie que a complété le programme Lab2Market Validation, un progra…" at bounding box center [93, 138] width 136 height 104
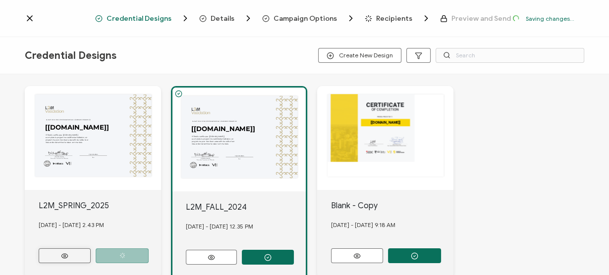
click at [69, 255] on icon at bounding box center [64, 256] width 12 height 7
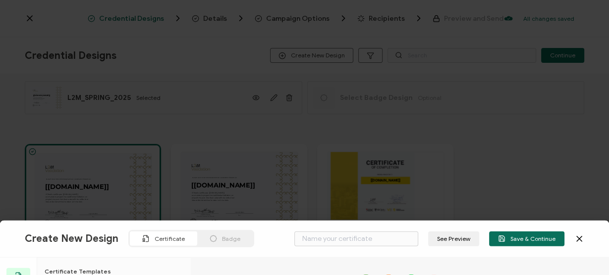
scroll to position [66, 0]
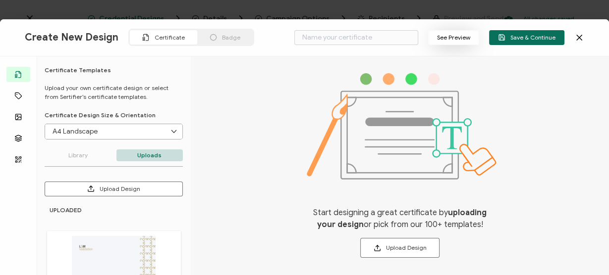
click at [465, 35] on button "See Preview" at bounding box center [453, 37] width 51 height 15
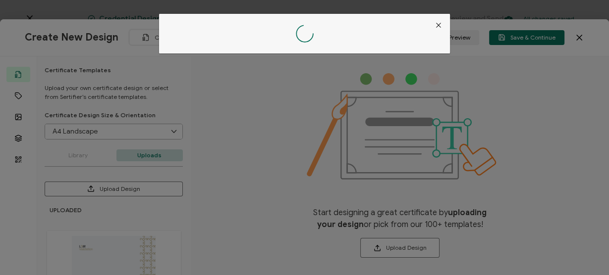
click at [438, 27] on icon "Close" at bounding box center [438, 25] width 8 height 8
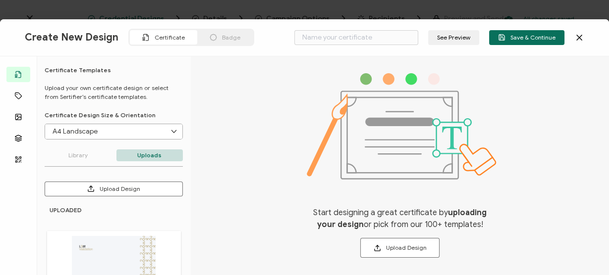
click at [579, 37] on icon at bounding box center [579, 38] width 10 height 10
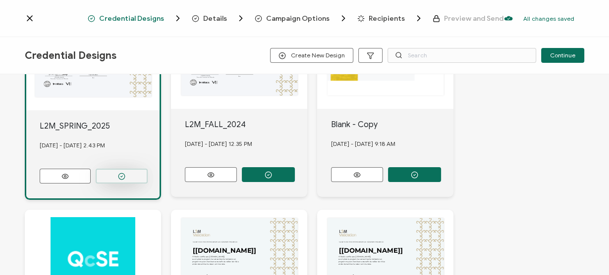
scroll to position [132, 0]
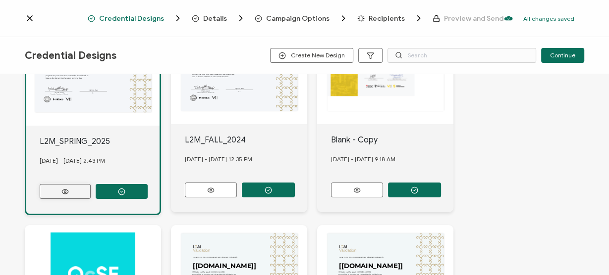
click at [62, 188] on icon at bounding box center [65, 191] width 12 height 7
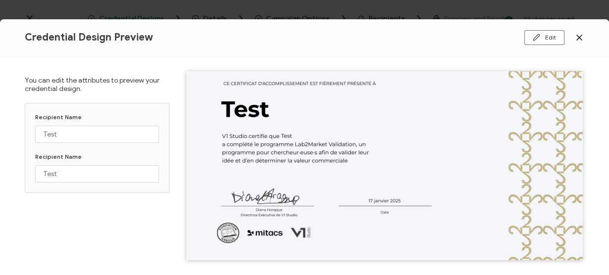
scroll to position [48, 0]
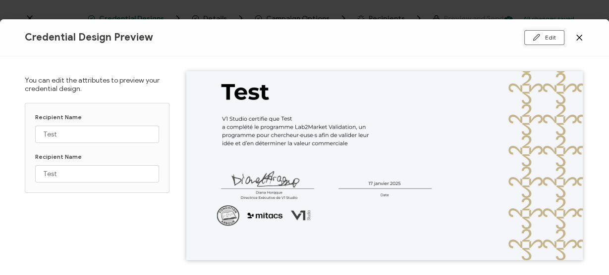
click at [547, 33] on button "Edit" at bounding box center [544, 37] width 40 height 15
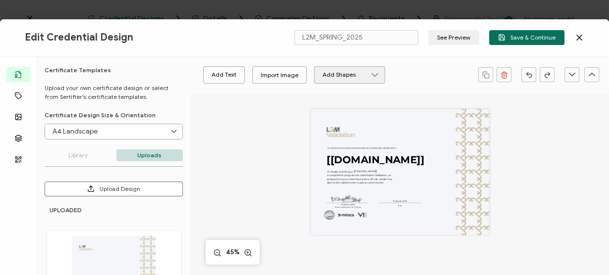
click at [364, 78] on button "Add Shapes" at bounding box center [349, 74] width 71 height 17
click at [364, 71] on button "Add Shapes" at bounding box center [349, 74] width 71 height 17
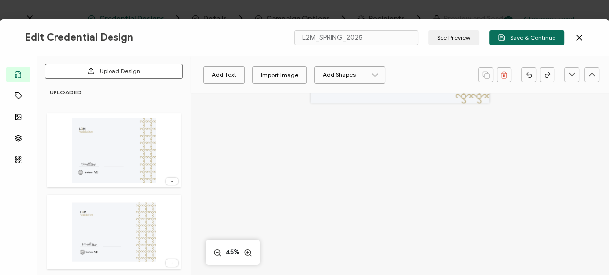
scroll to position [198, 0]
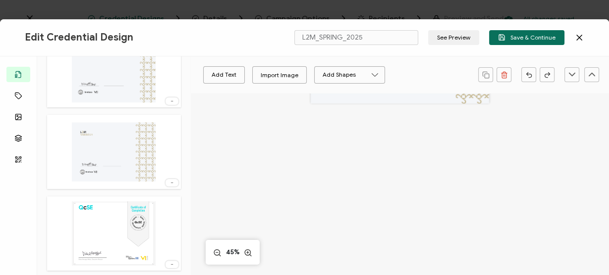
click at [165, 99] on div at bounding box center [171, 101] width 13 height 7
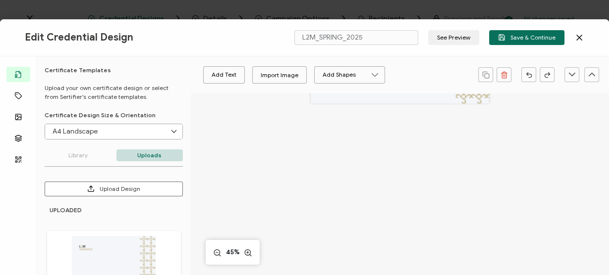
click at [166, 93] on p "Upload your own certificate design or select from Sertifier’s certificate templ…" at bounding box center [114, 93] width 138 height 18
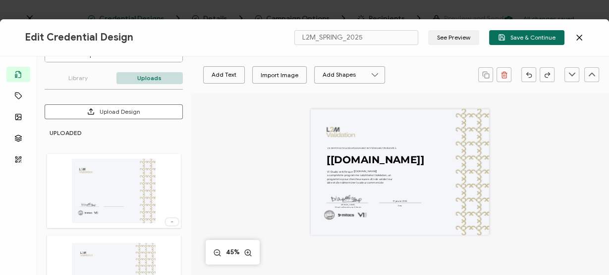
scroll to position [132, 0]
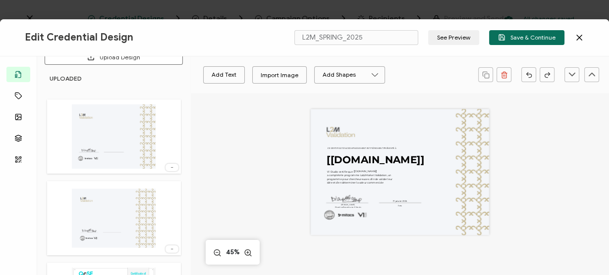
click at [127, 133] on img at bounding box center [113, 137] width 83 height 64
type input "Blank"
click at [116, 125] on img at bounding box center [113, 137] width 83 height 64
